Goal: Register for event/course

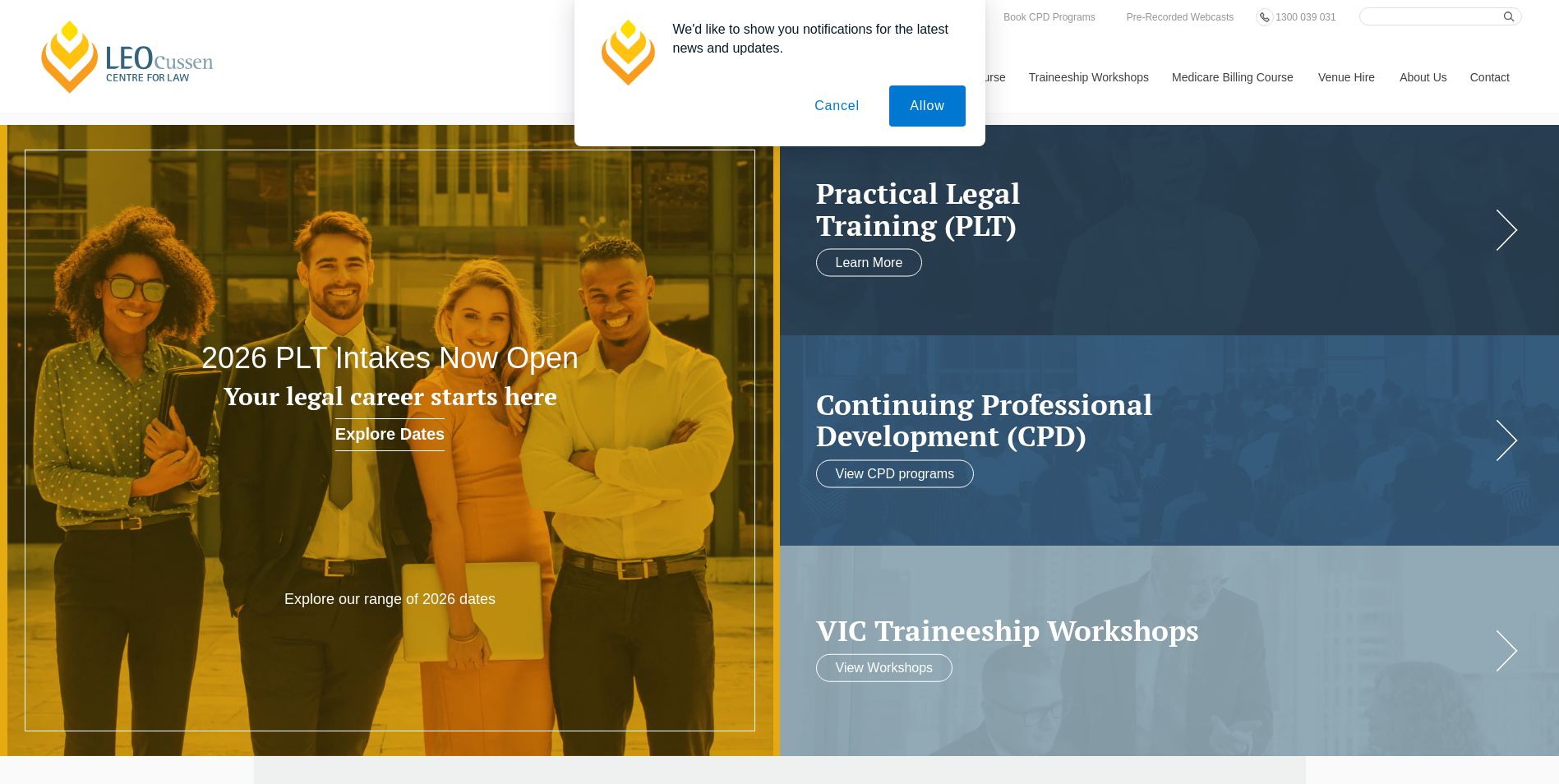
drag, startPoint x: 840, startPoint y: 105, endPoint x: 840, endPoint y: 122, distance: 17.0
click at [840, 105] on button "Cancel" at bounding box center [836, 105] width 86 height 41
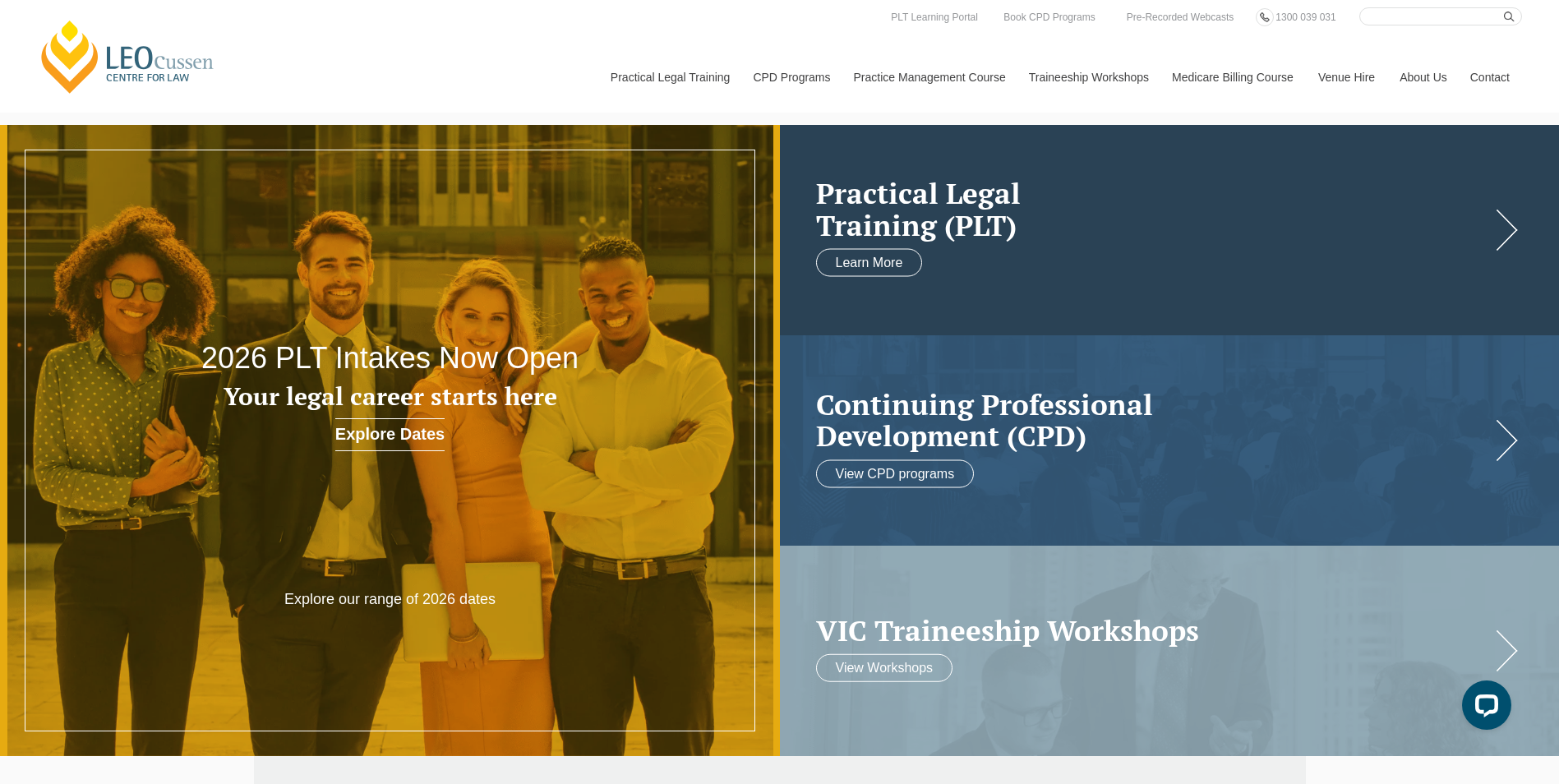
click at [935, 230] on h2 "Practical Legal Training (PLT)" at bounding box center [1153, 210] width 675 height 64
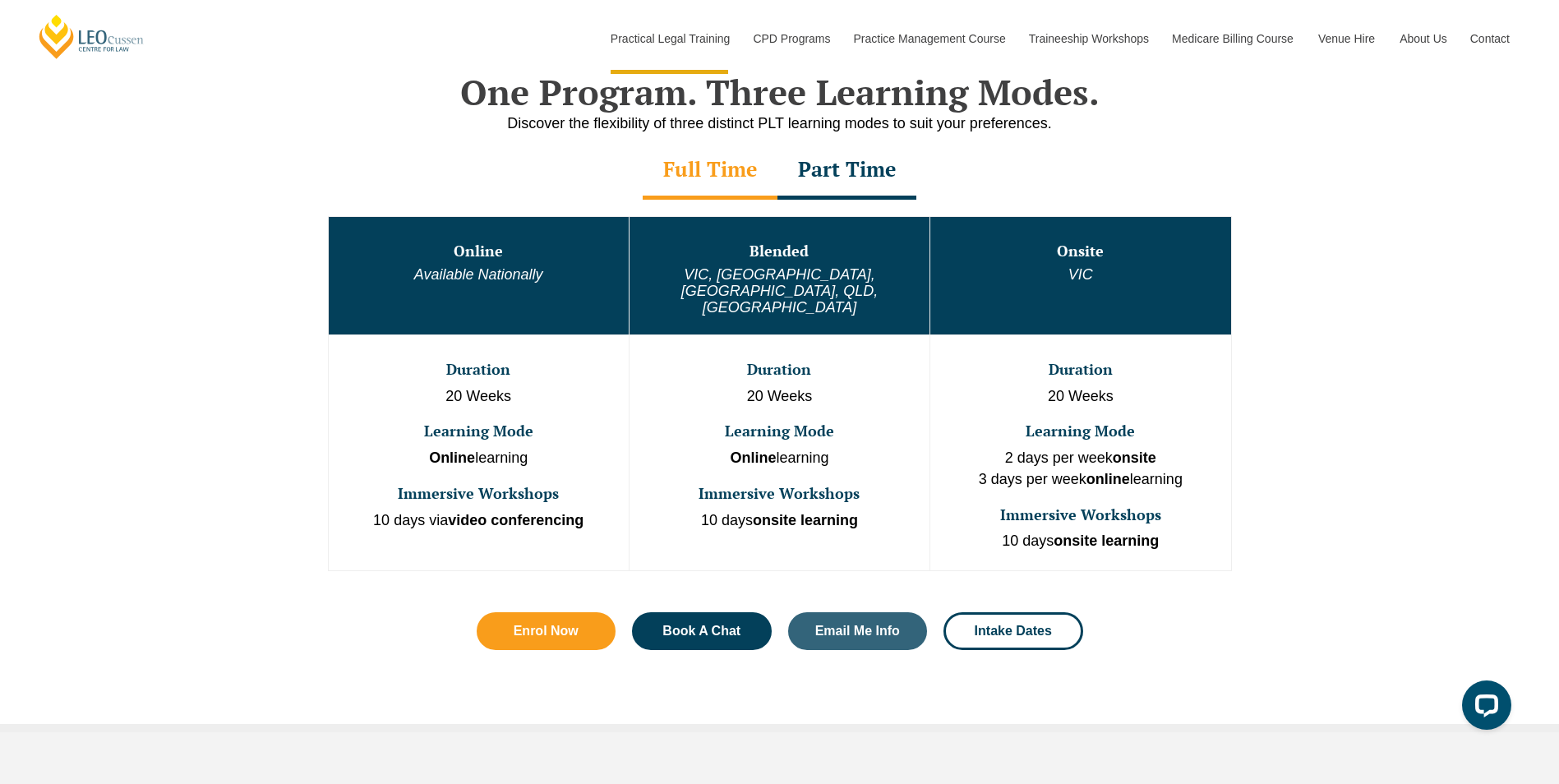
scroll to position [904, 0]
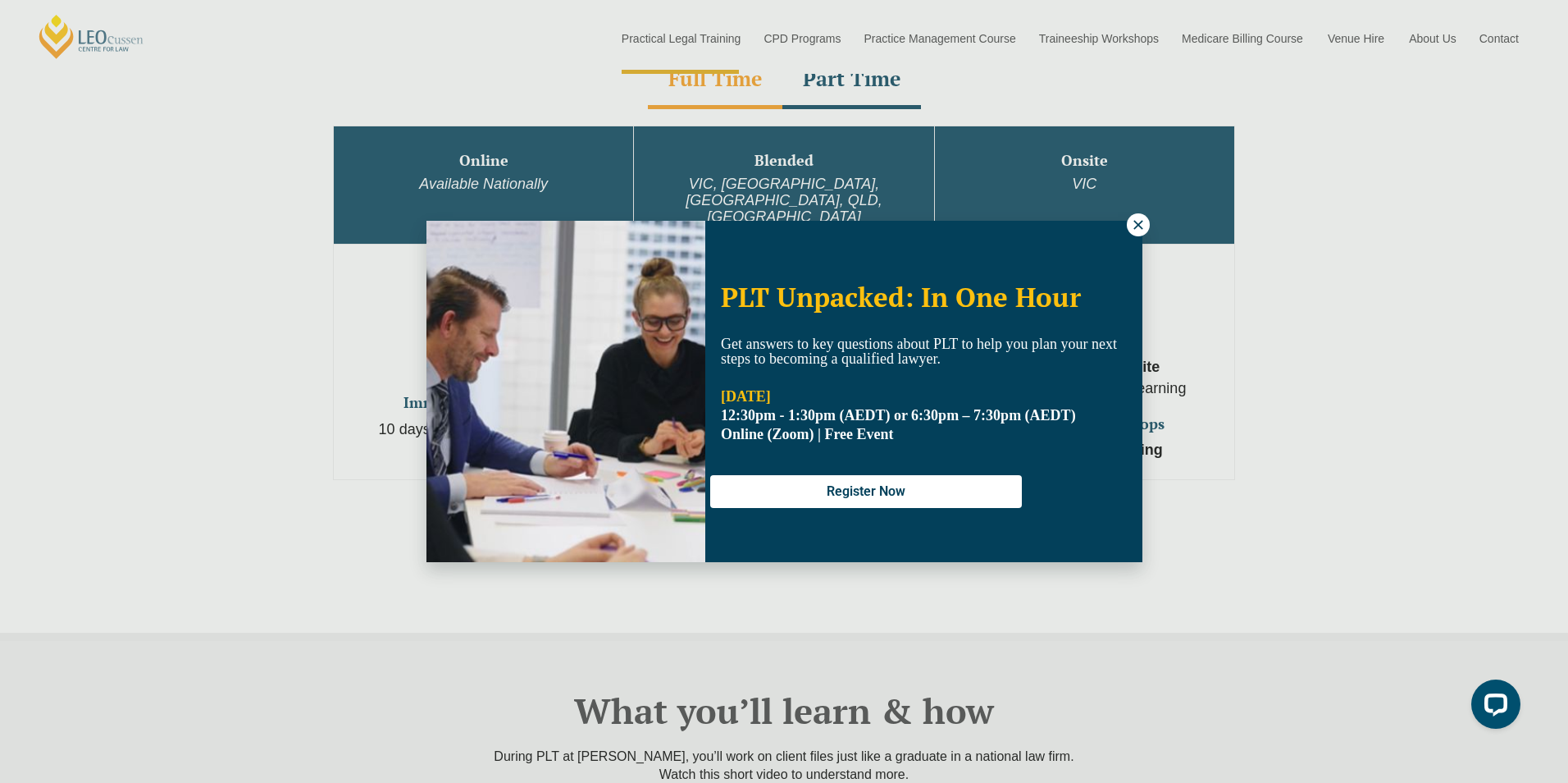
click at [1138, 228] on icon at bounding box center [1138, 225] width 14 height 14
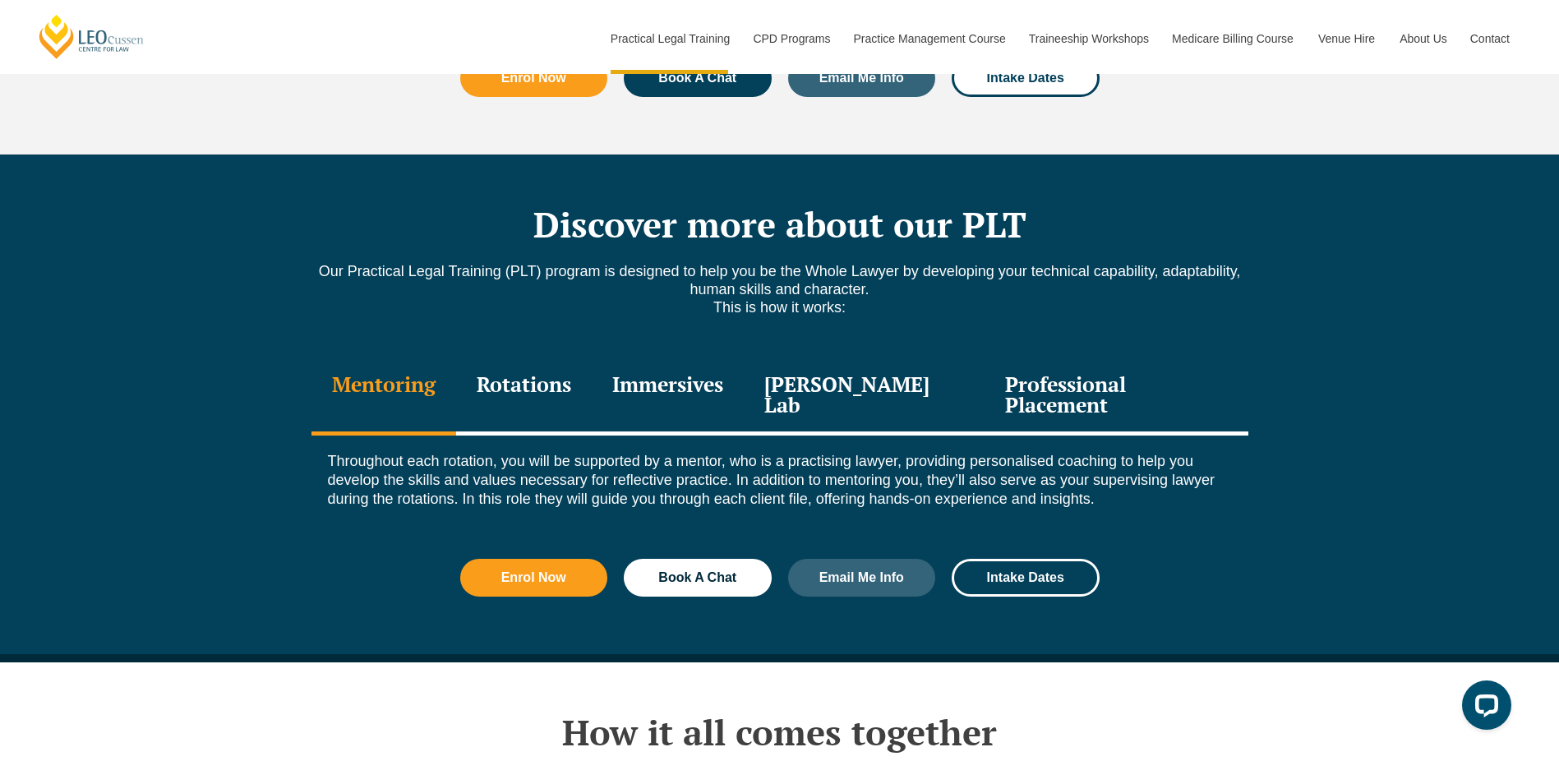
scroll to position [2136, 0]
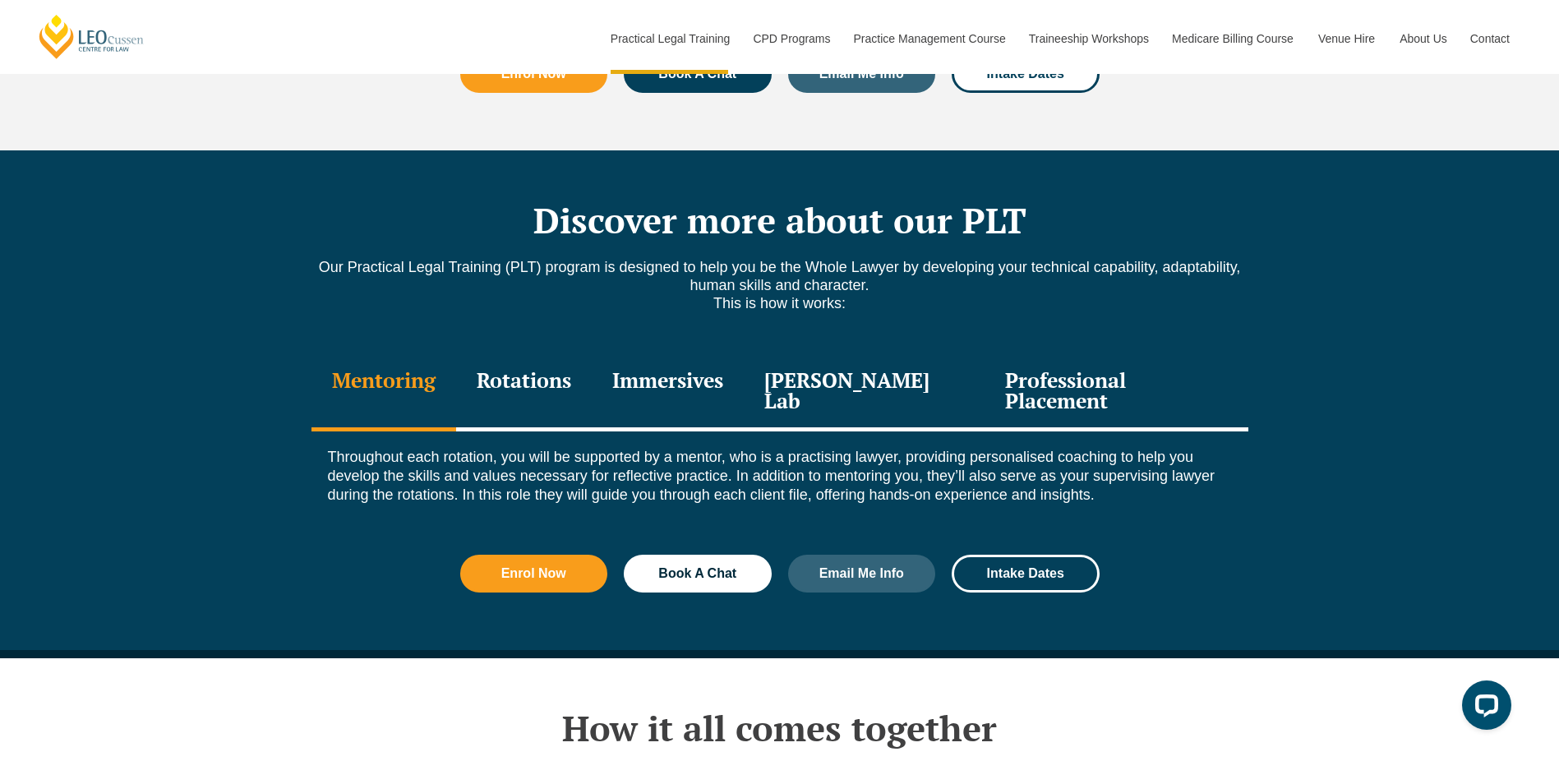
click at [552, 353] on div "Rotations" at bounding box center [523, 392] width 135 height 78
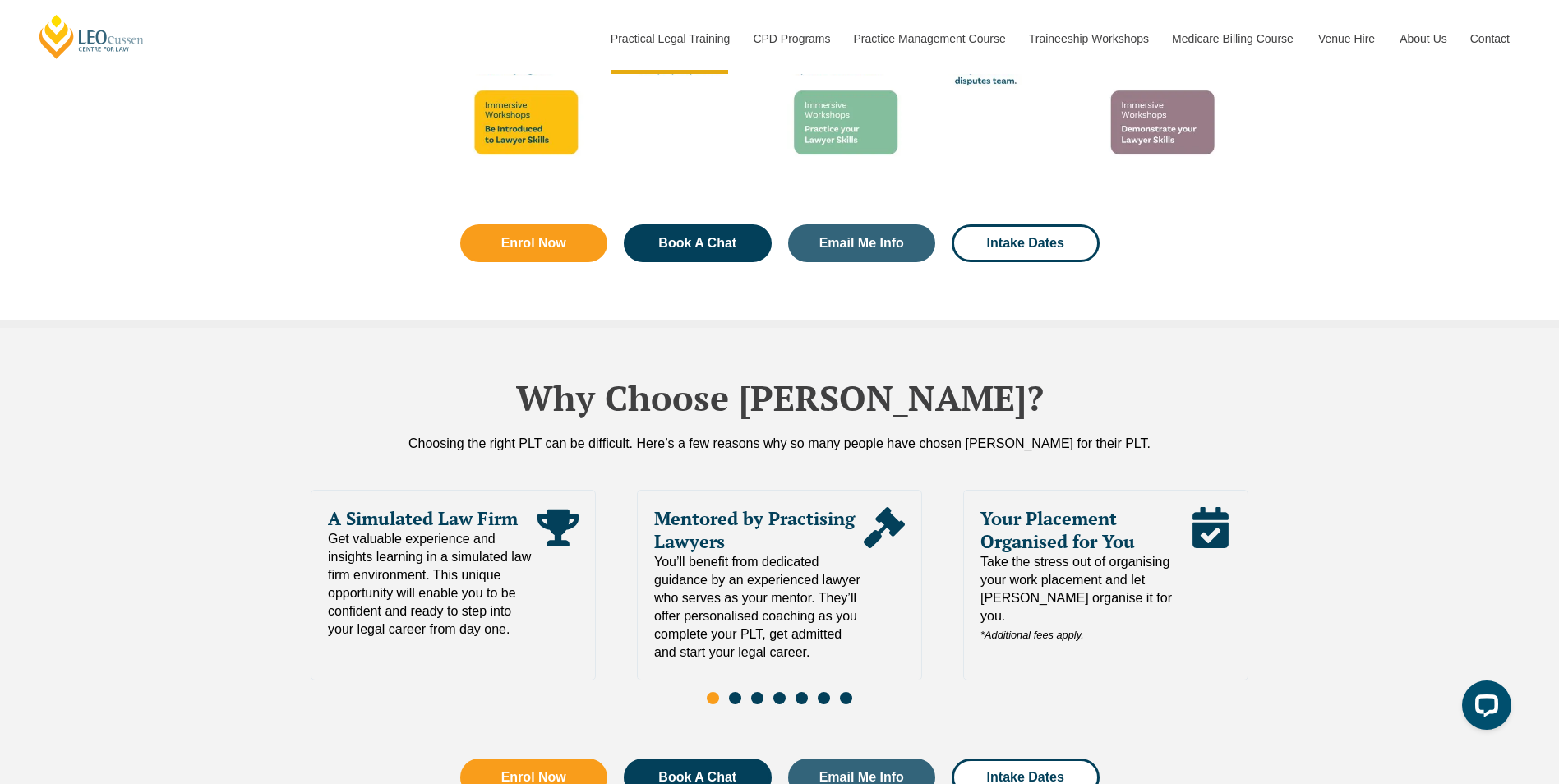
scroll to position [3778, 0]
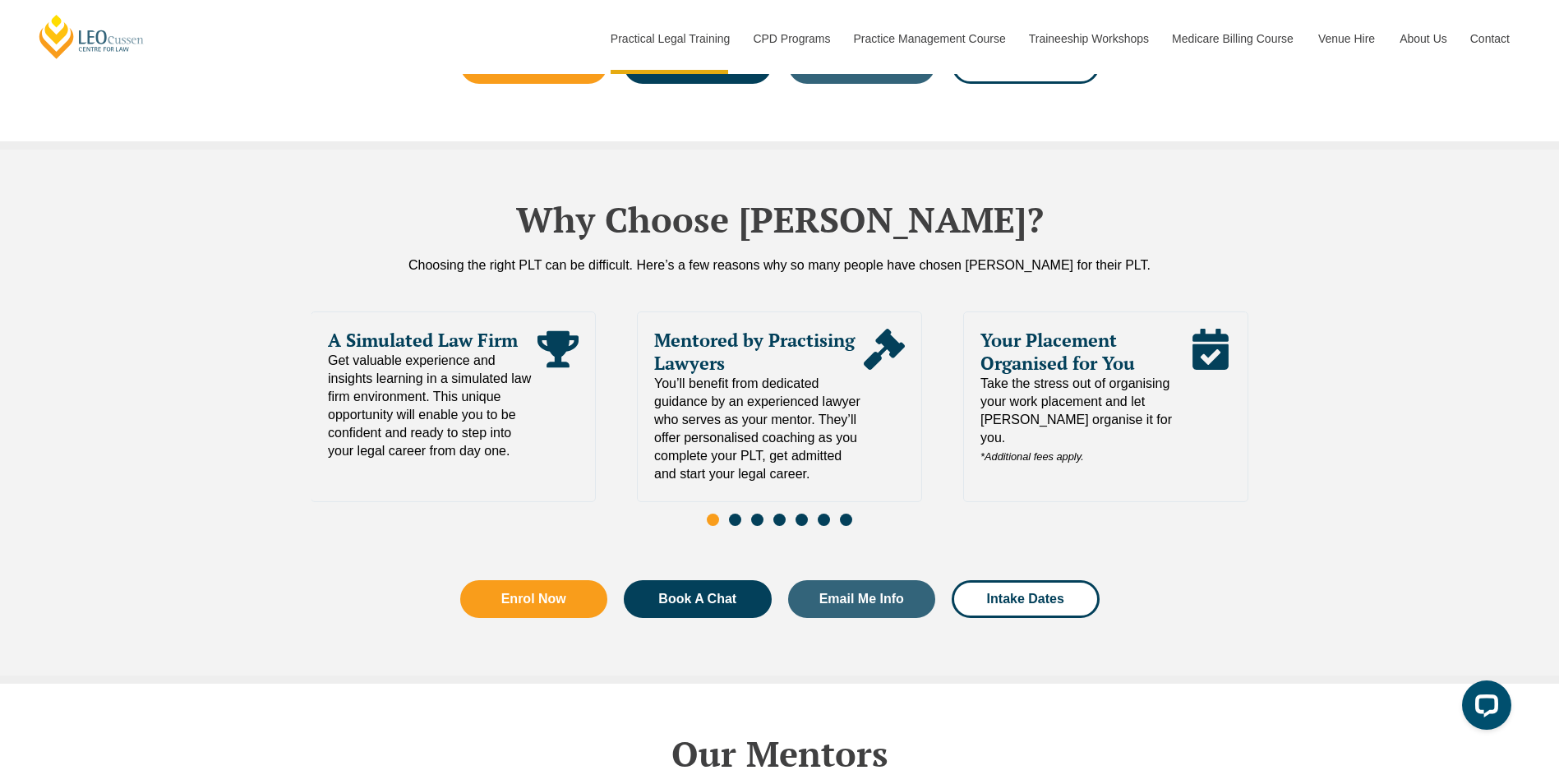
click at [1058, 328] on span "Your Placement Organised for You" at bounding box center [1085, 351] width 210 height 46
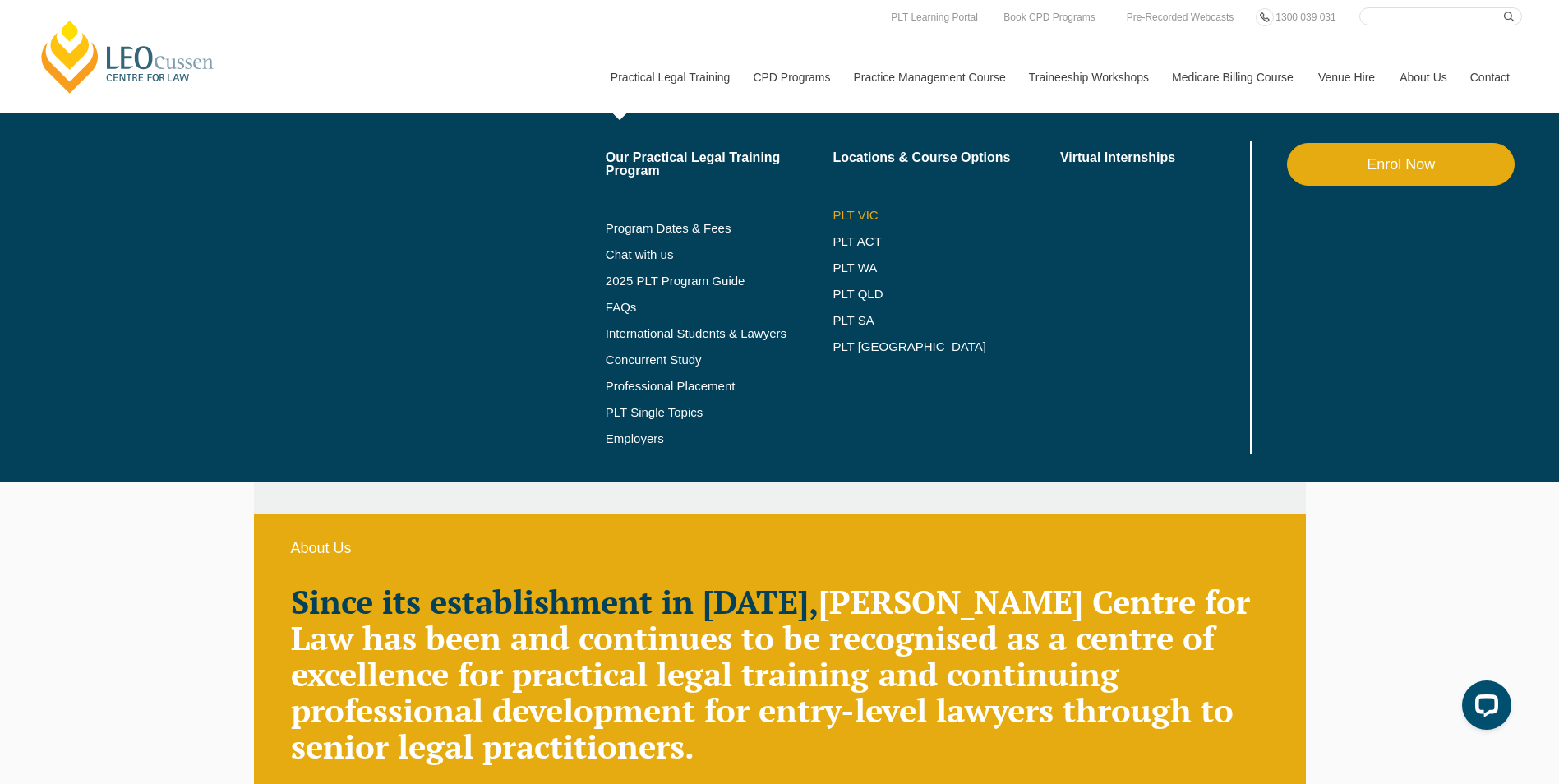
click at [858, 209] on link "PLT VIC" at bounding box center [946, 215] width 228 height 13
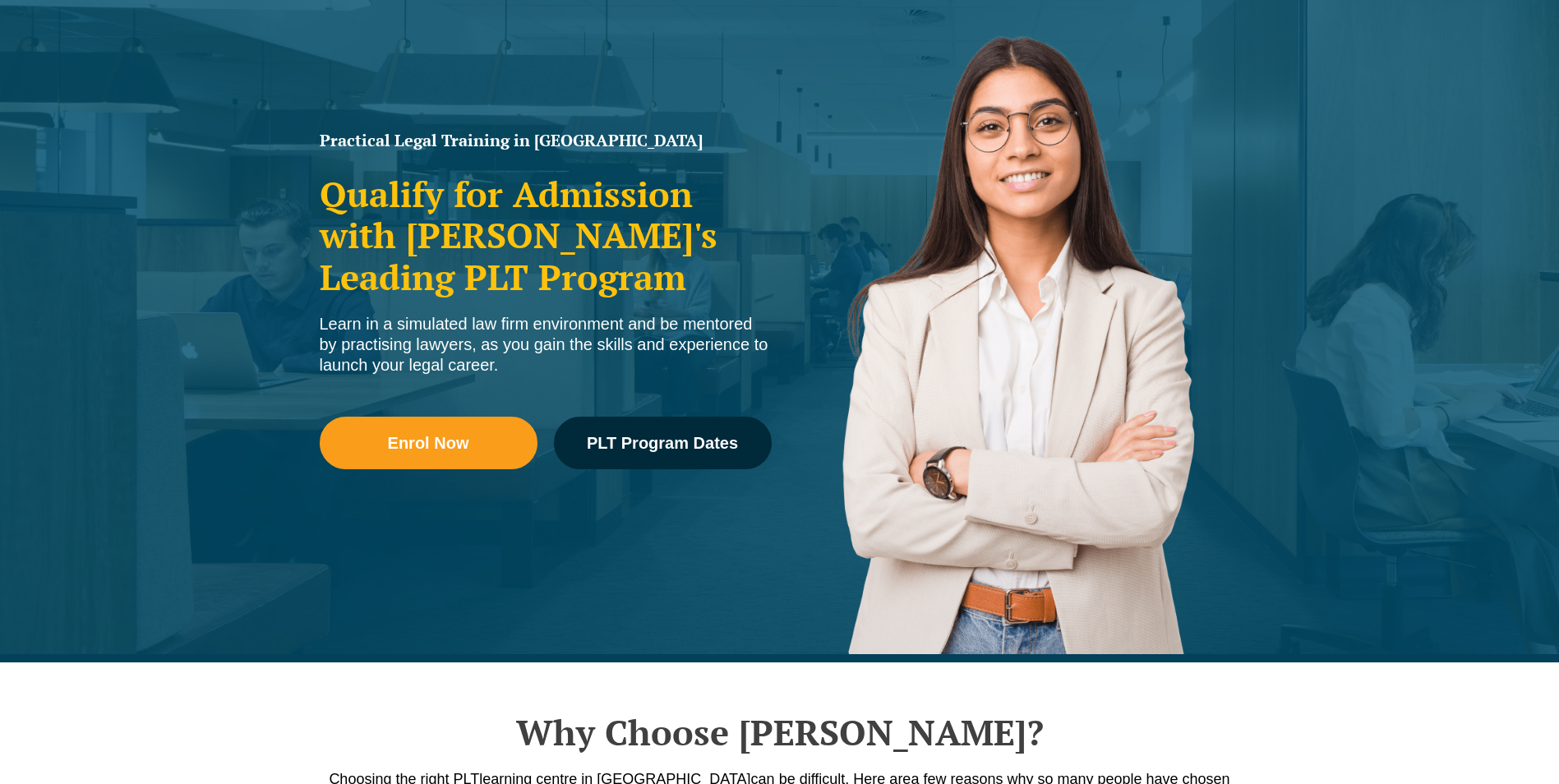
scroll to position [328, 0]
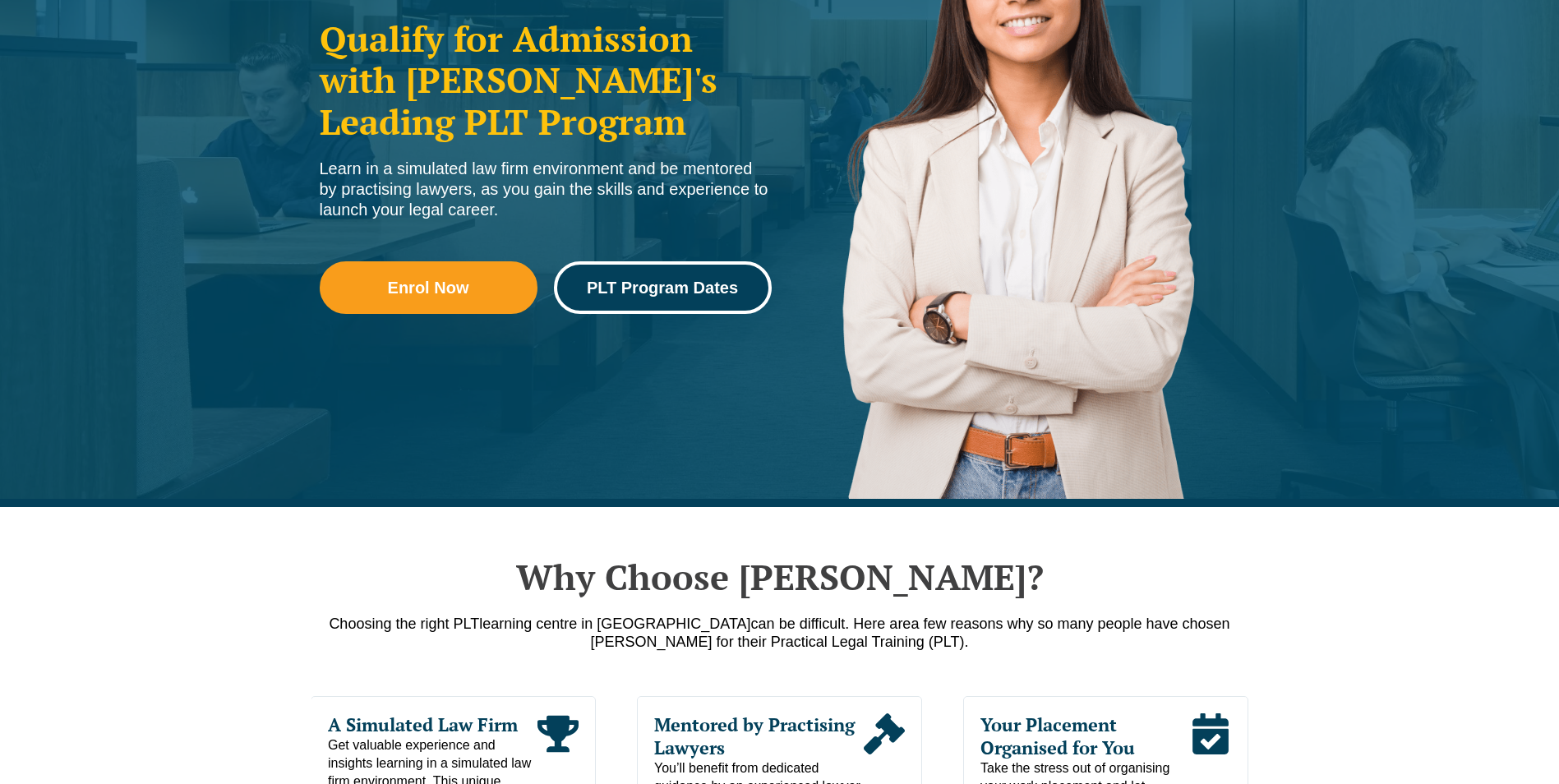
click at [656, 270] on link "PLT Program Dates" at bounding box center [663, 288] width 218 height 53
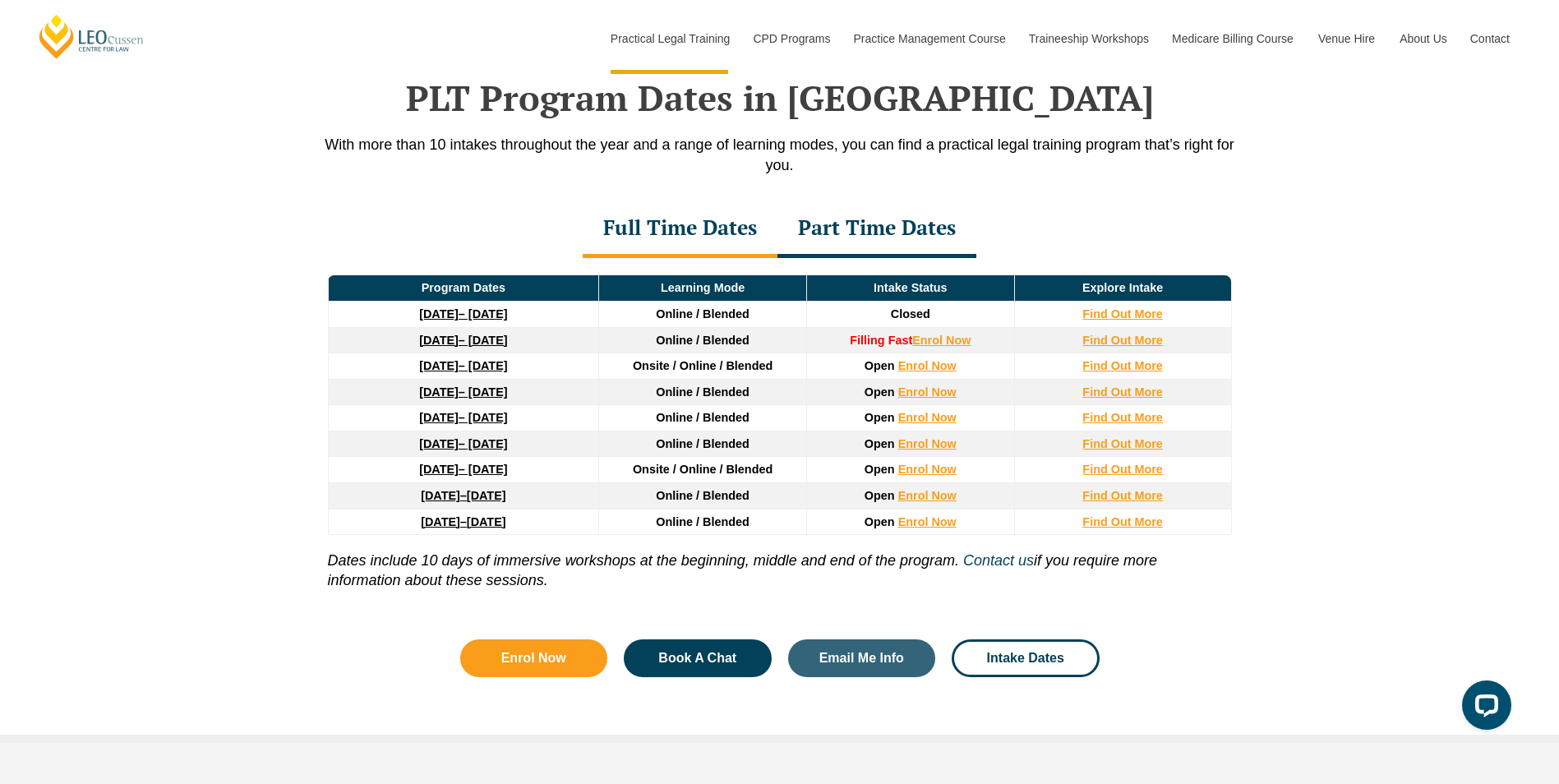
click at [459, 368] on strong "27 January 2026" at bounding box center [439, 366] width 39 height 13
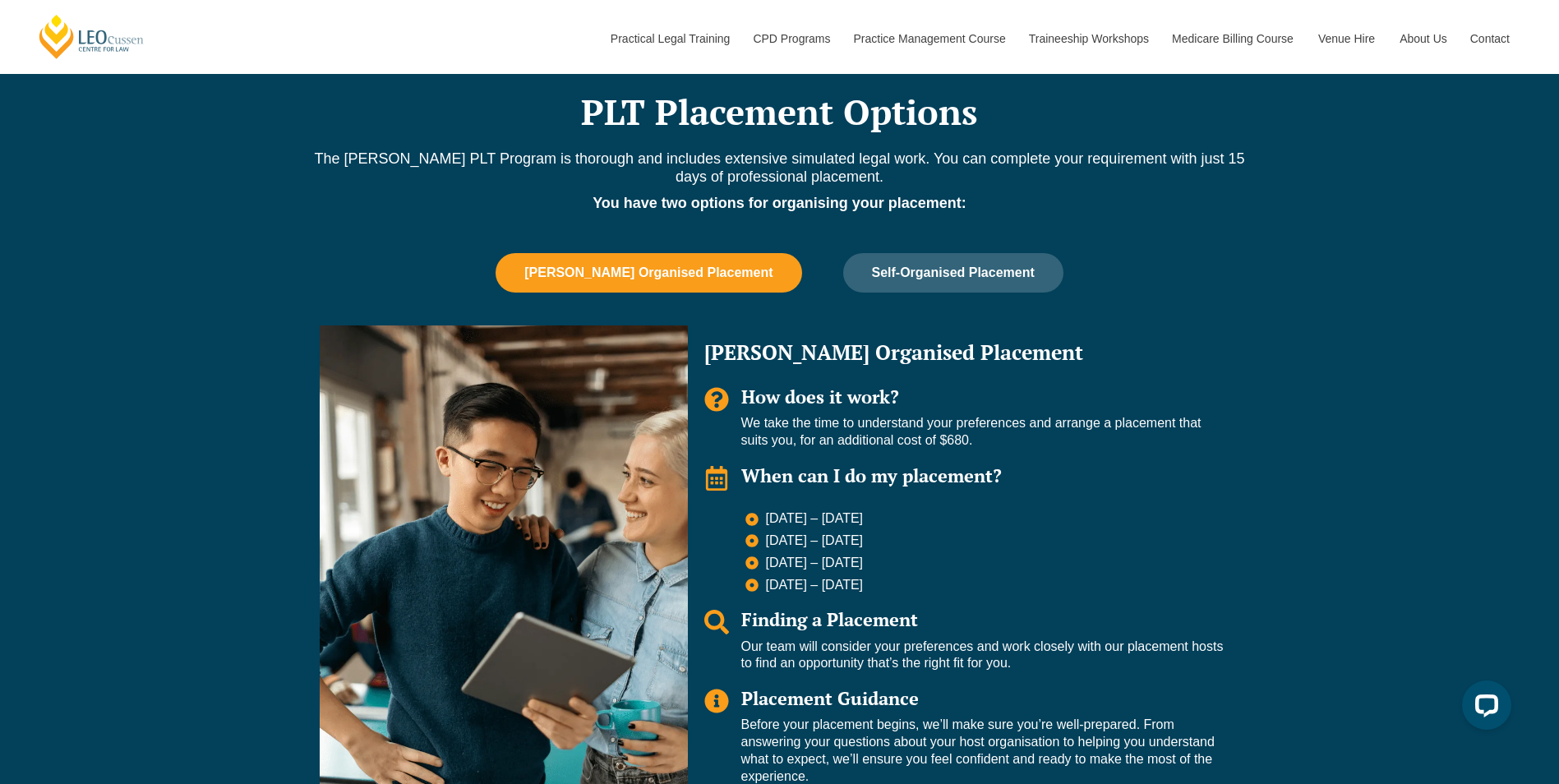
scroll to position [1396, 0]
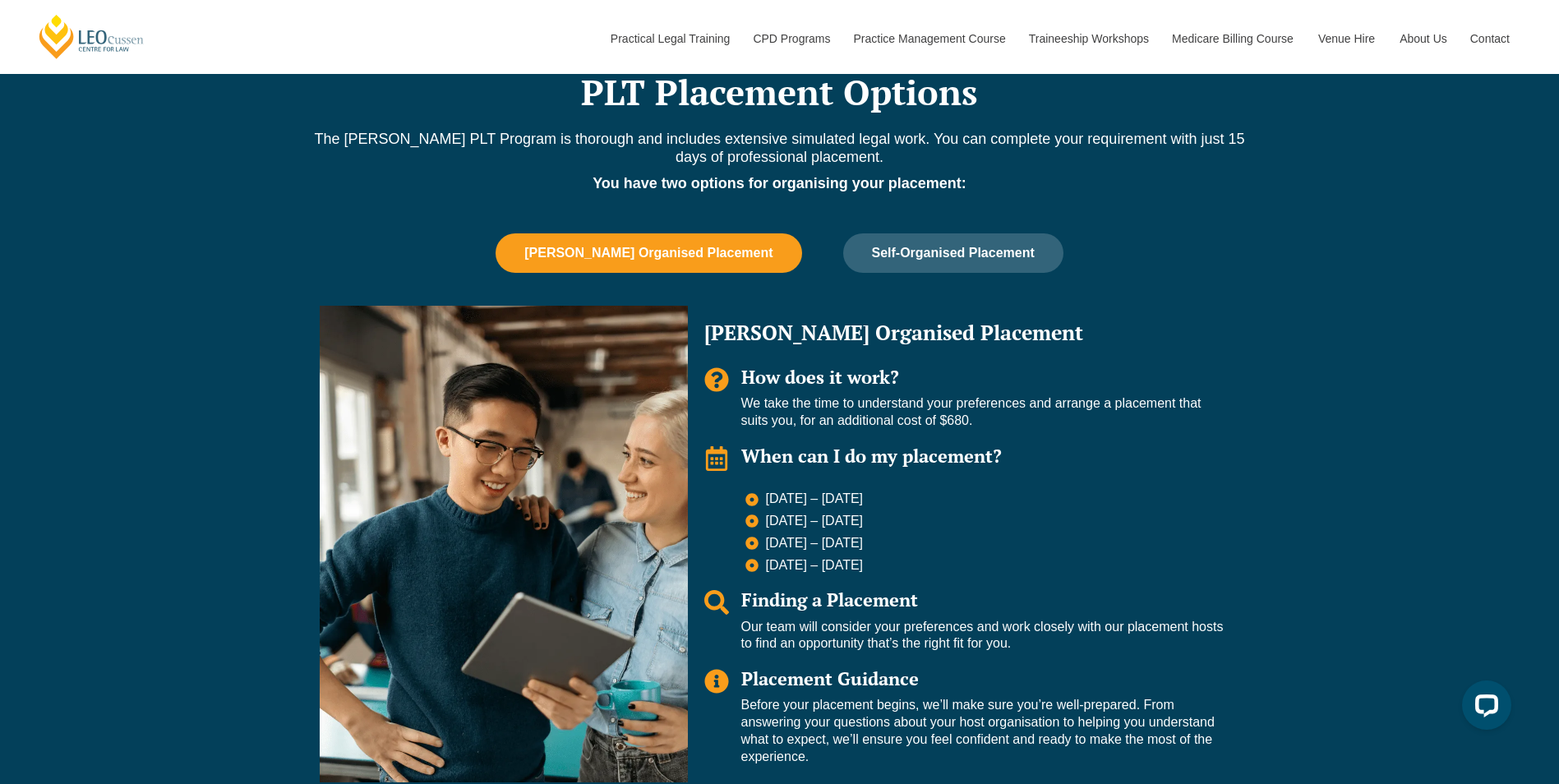
click at [654, 246] on span "Leo Cussen Organised Placement" at bounding box center [648, 253] width 248 height 15
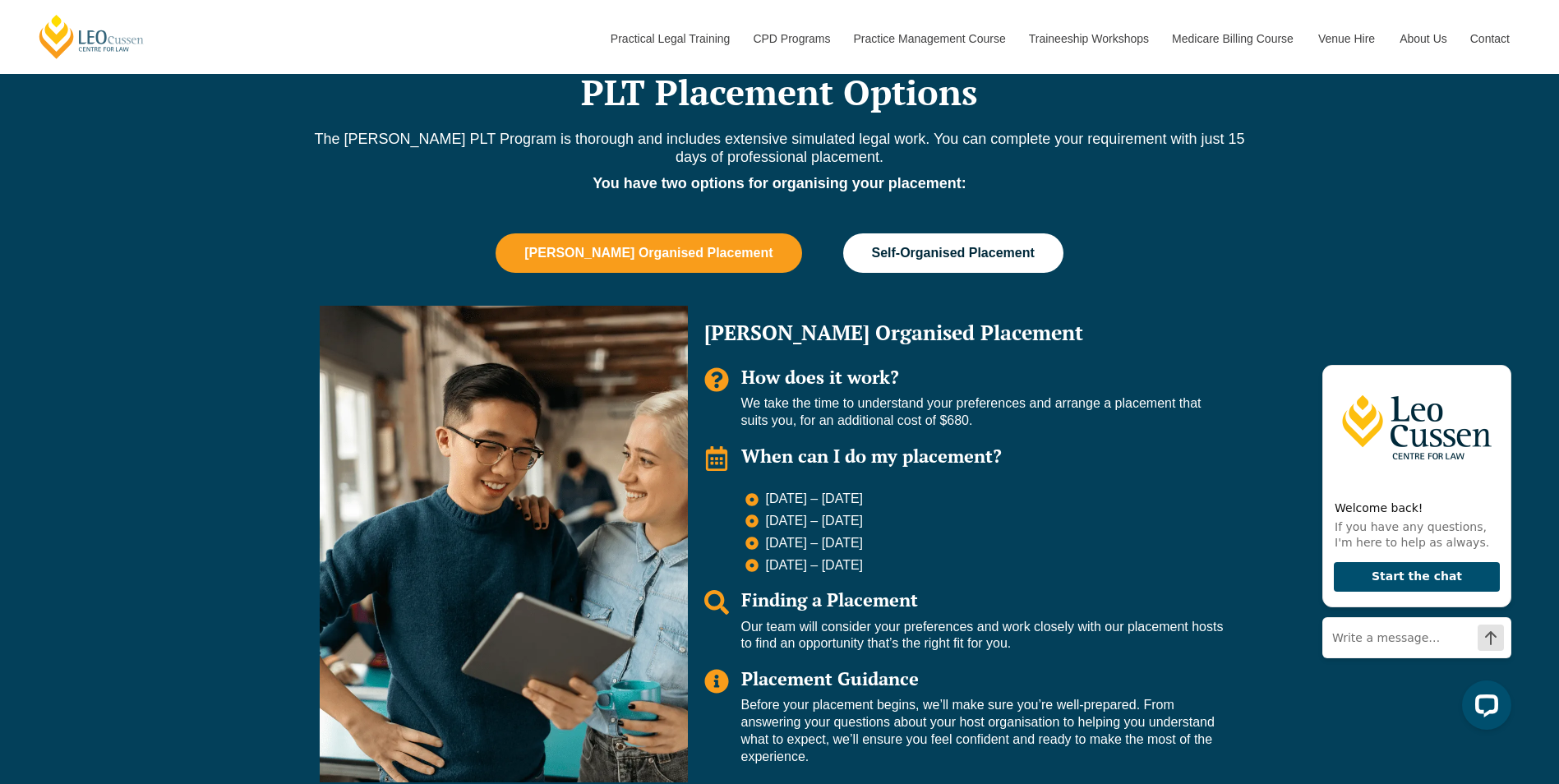
click at [950, 246] on span "Self-Organised Placement" at bounding box center [952, 253] width 163 height 15
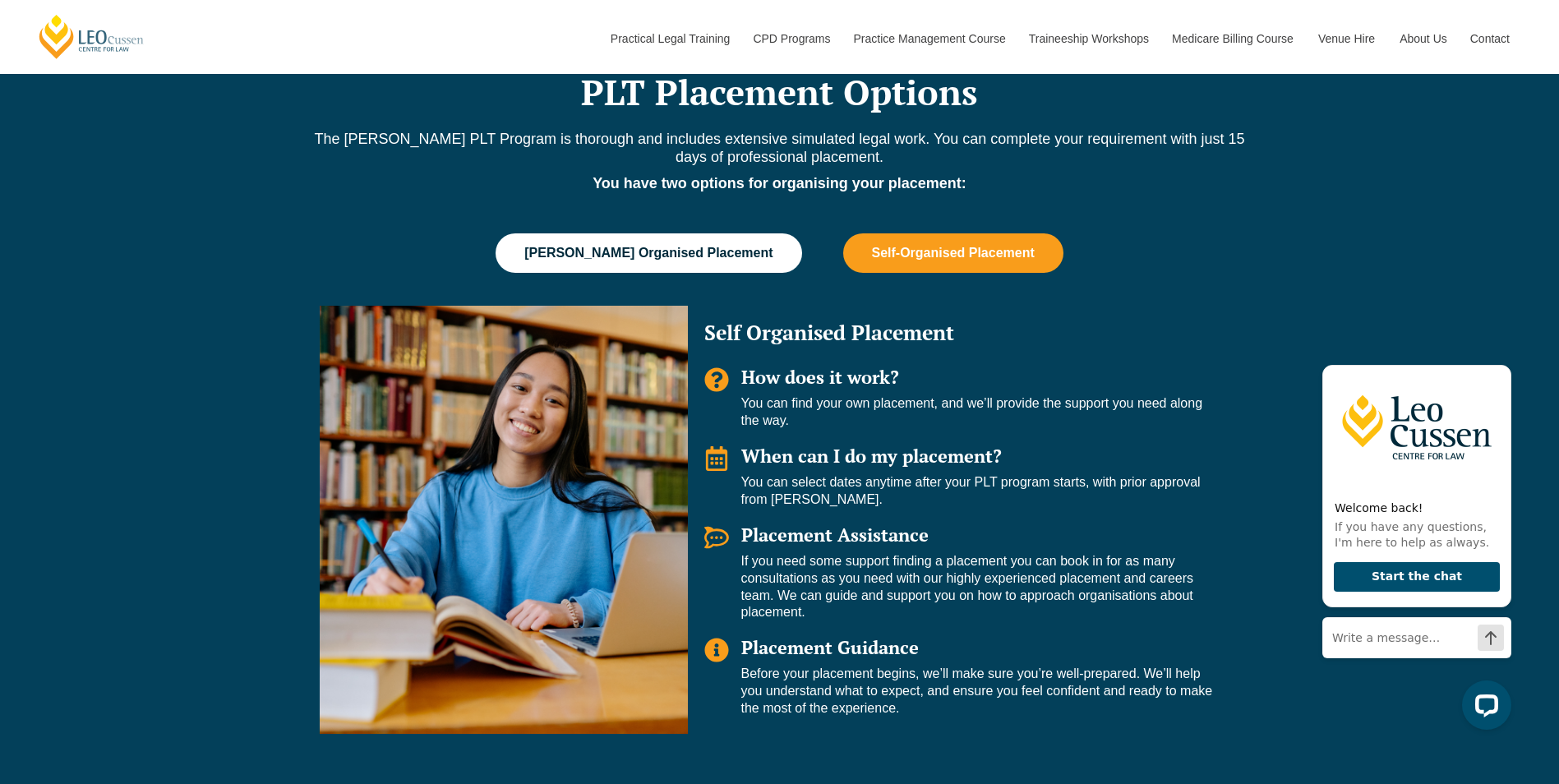
click at [618, 246] on span "Leo Cussen Organised Placement" at bounding box center [648, 253] width 248 height 15
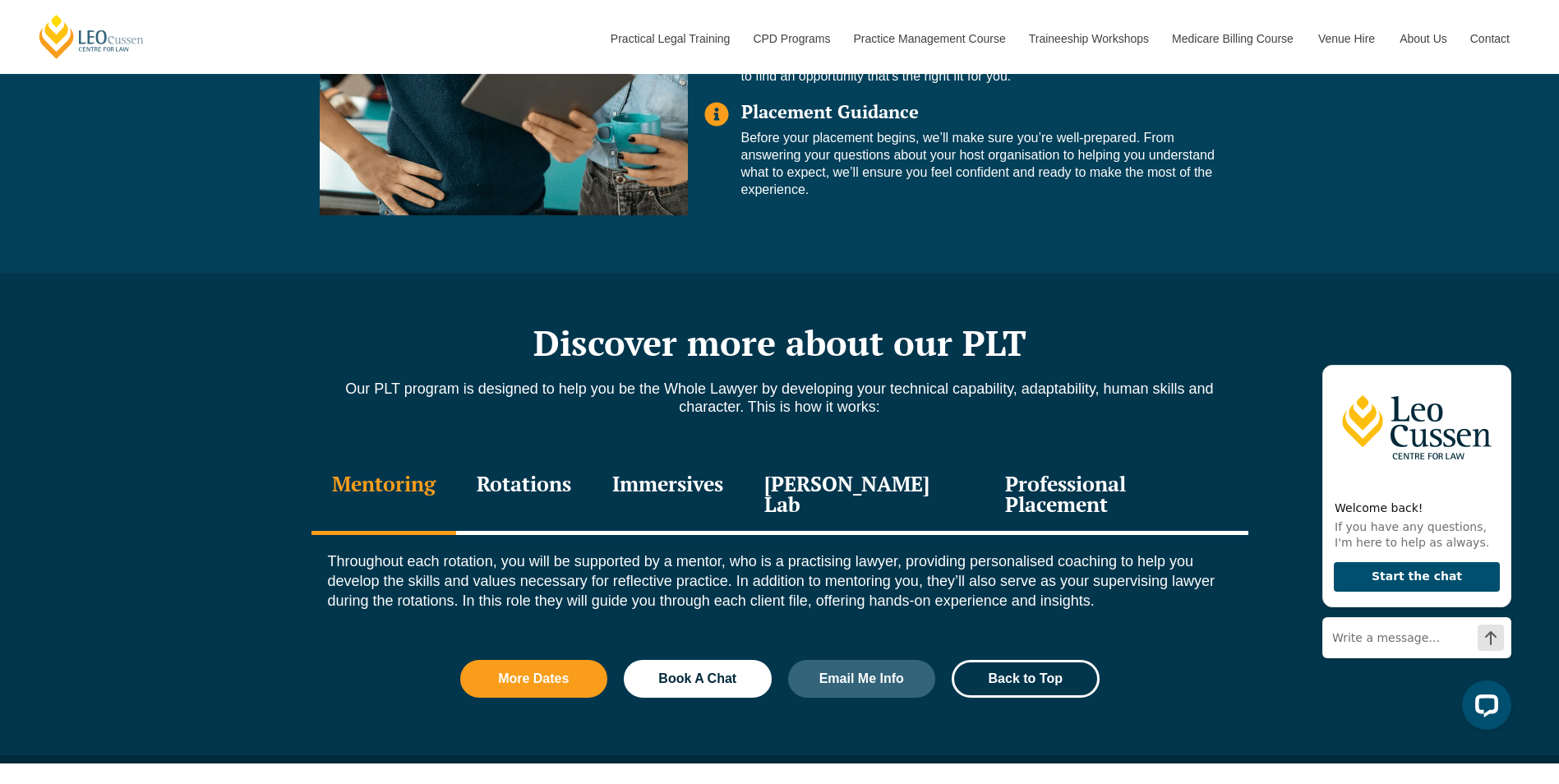
scroll to position [1971, 0]
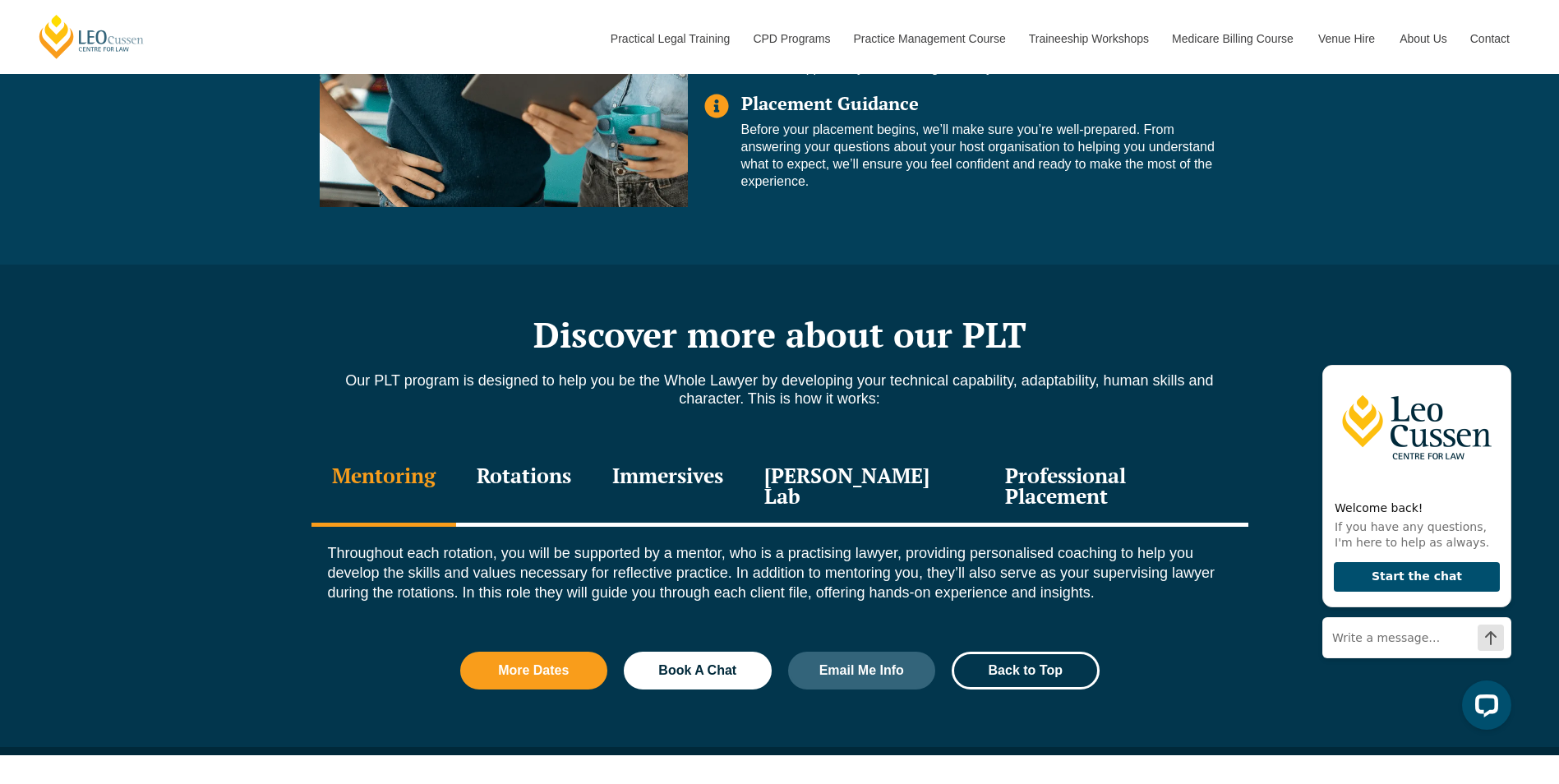
click at [712, 449] on div "Immersives" at bounding box center [667, 487] width 152 height 78
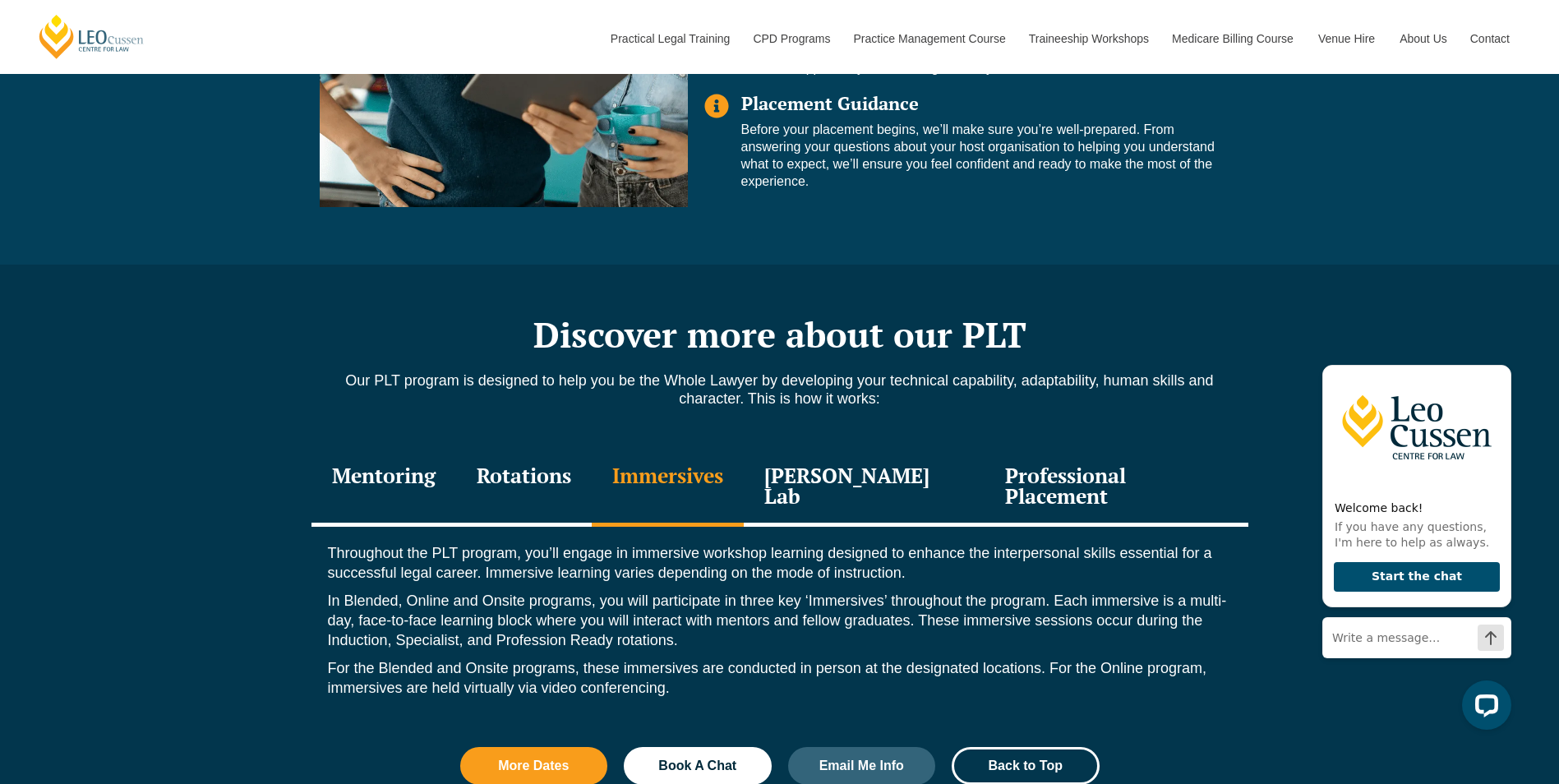
click at [831, 448] on div "Leo Justice Lab" at bounding box center [864, 487] width 242 height 78
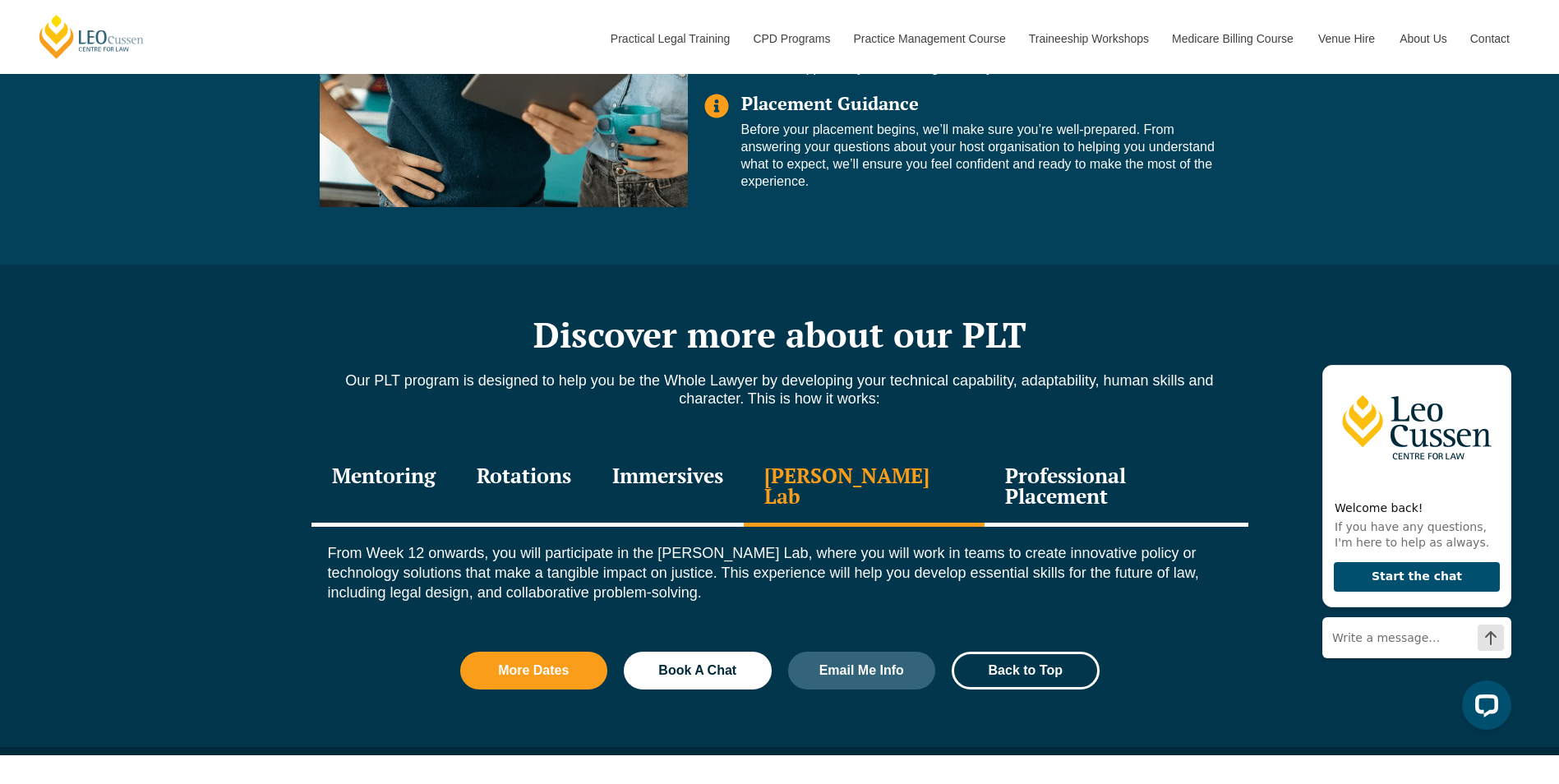
click at [1019, 448] on div "Professional Placement" at bounding box center [1116, 487] width 263 height 78
